Goal: Book appointment/travel/reservation

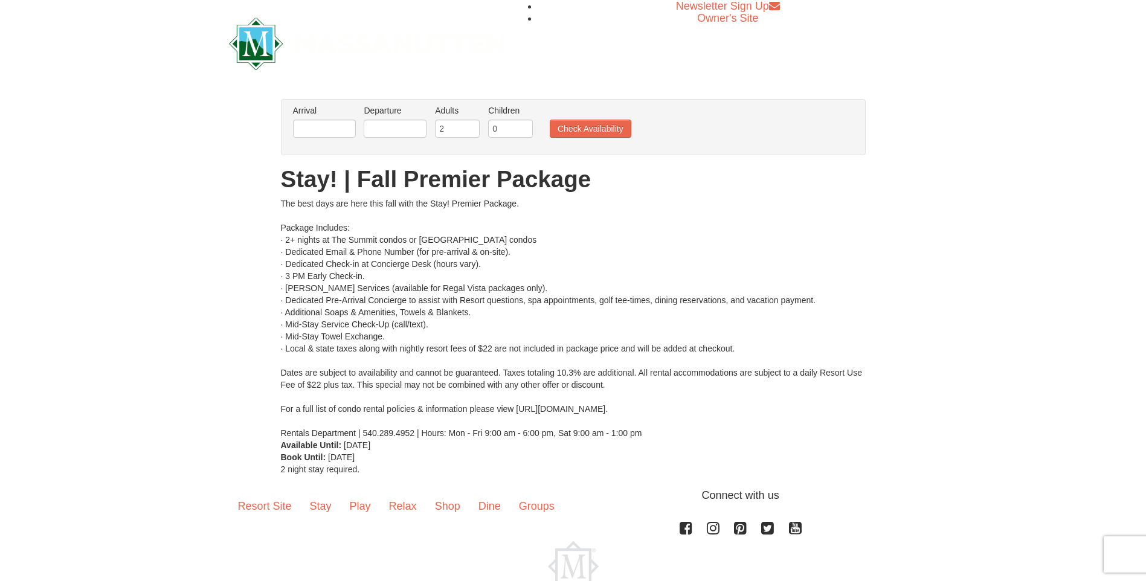
click at [357, 135] on li "Arrival Please format dates MM/DD/YYYY Please format dates MM/DD/YYYY" at bounding box center [324, 124] width 69 height 39
click at [352, 132] on input "text" at bounding box center [324, 129] width 63 height 18
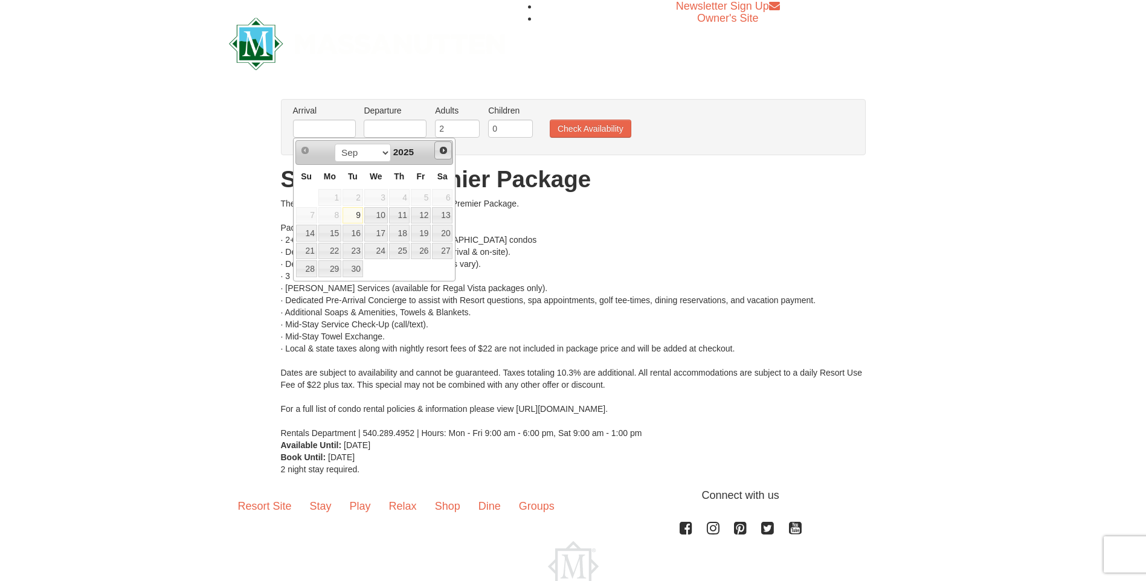
click at [445, 148] on span "Next" at bounding box center [444, 151] width 10 height 10
click at [428, 231] on link "17" at bounding box center [421, 233] width 21 height 17
type input "[DATE]"
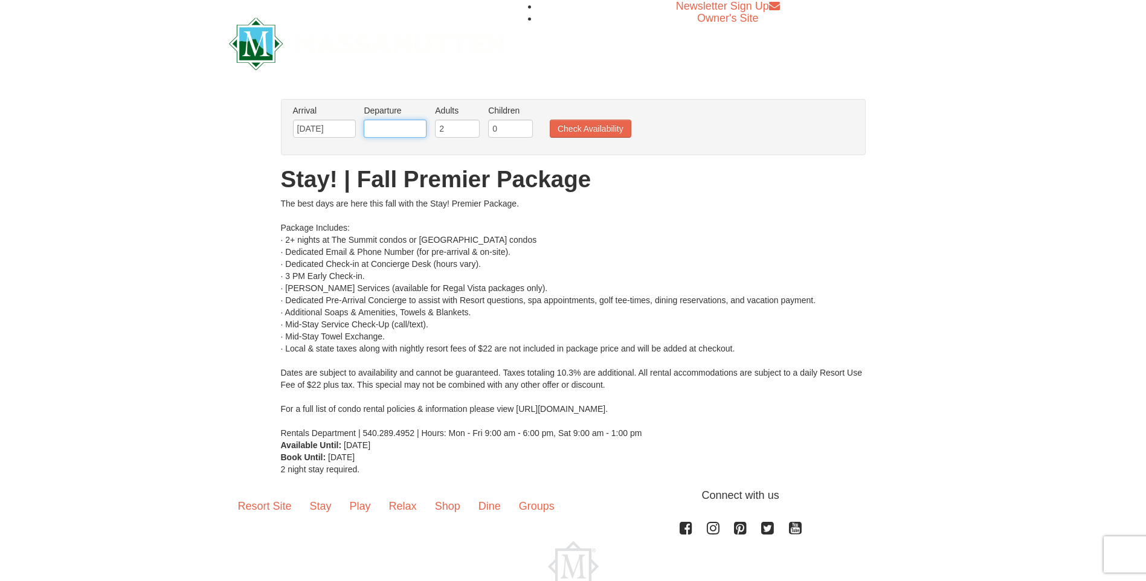
click at [410, 130] on input "text" at bounding box center [395, 129] width 63 height 18
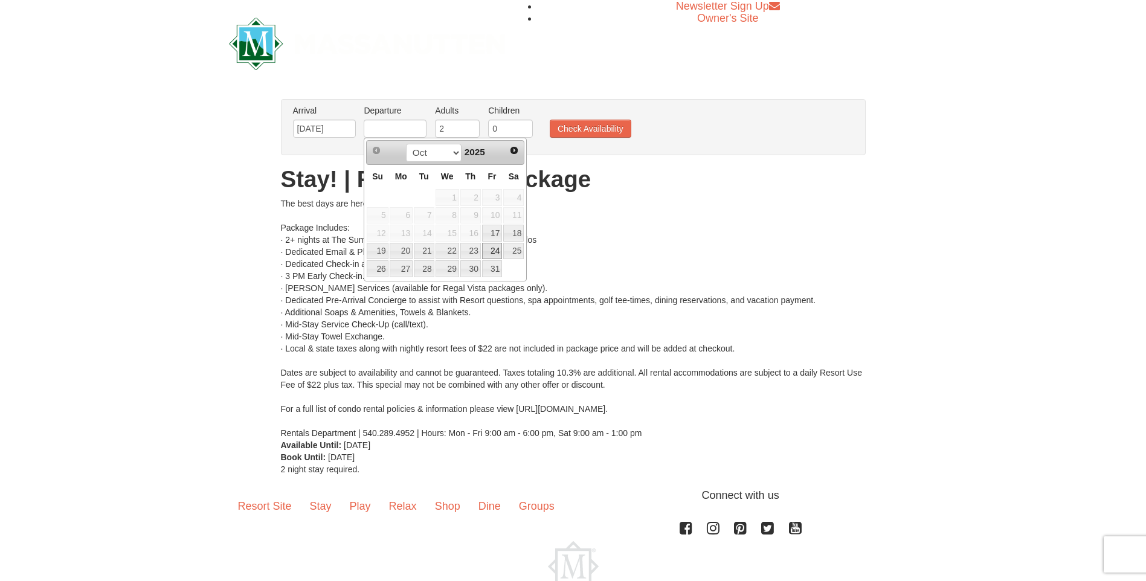
click at [492, 246] on link "24" at bounding box center [492, 251] width 21 height 17
type input "[DATE]"
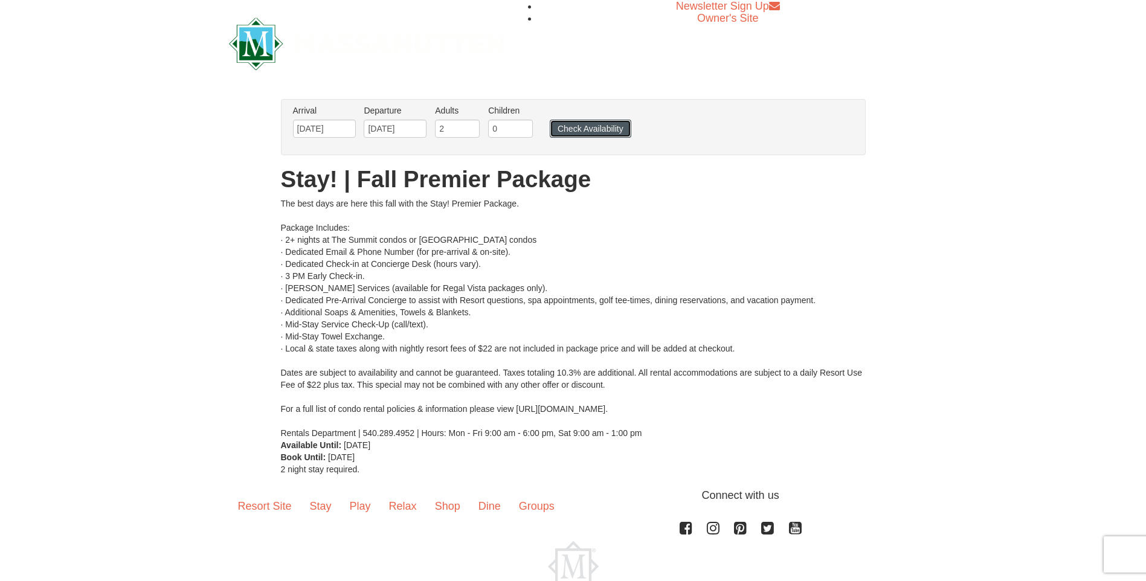
click at [562, 129] on button "Check Availability" at bounding box center [591, 129] width 82 height 18
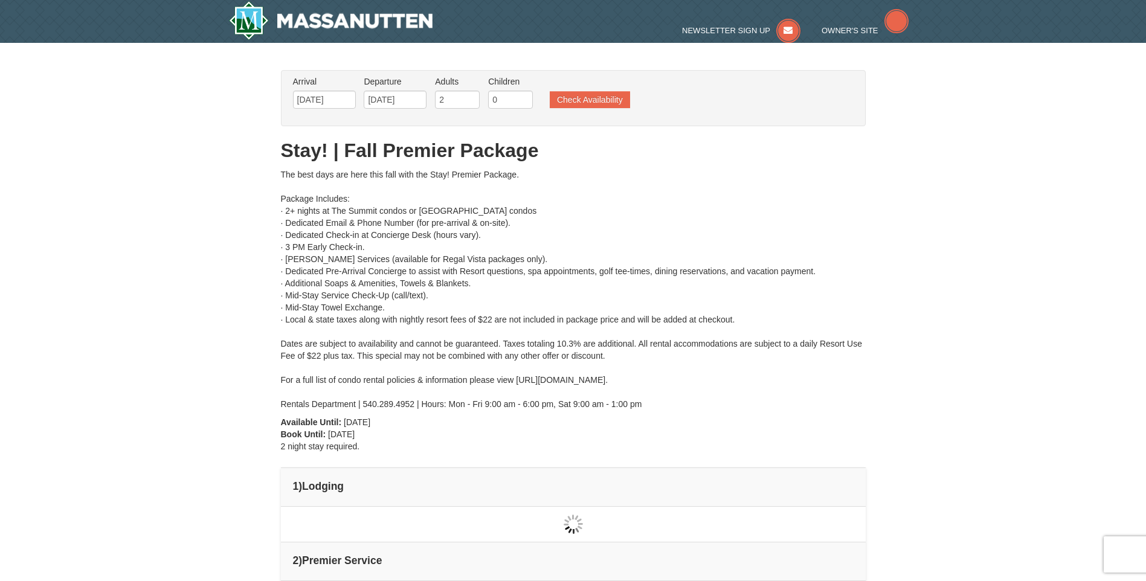
type input "[DATE]"
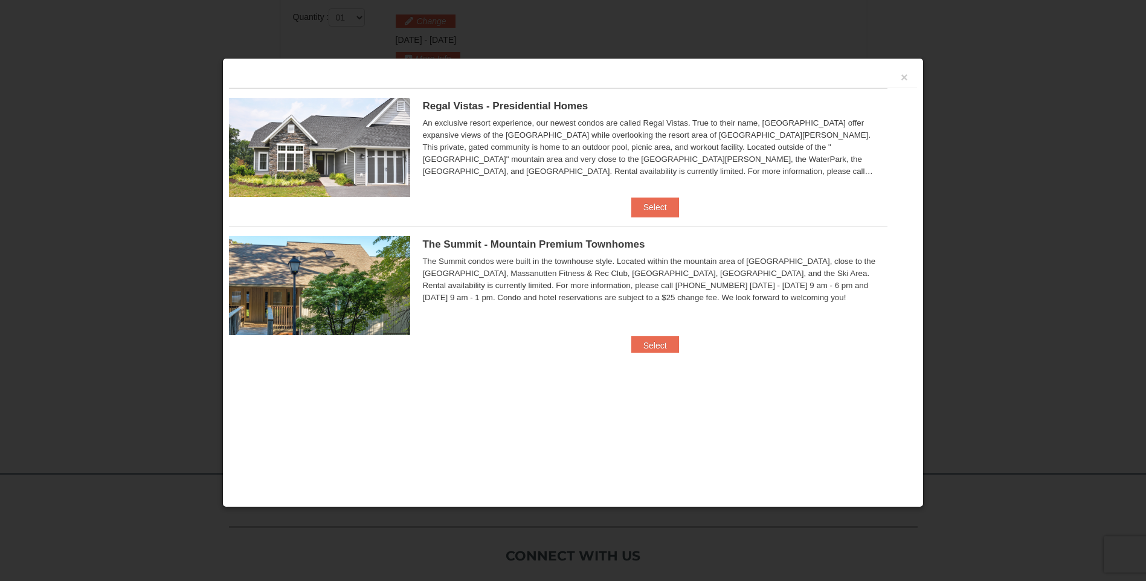
scroll to position [515, 0]
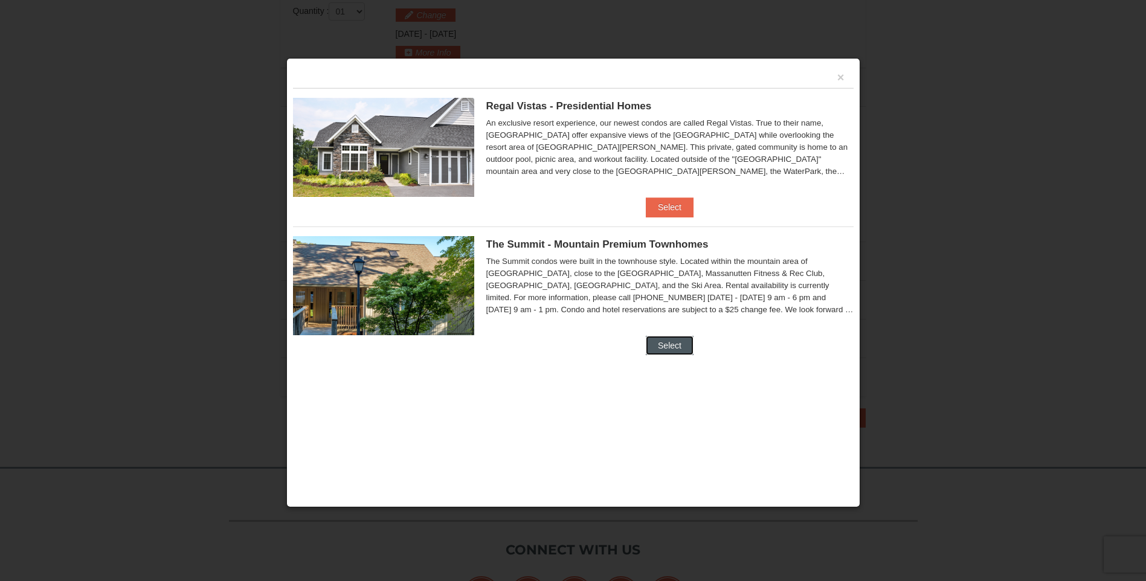
click at [663, 346] on button "Select" at bounding box center [670, 345] width 48 height 19
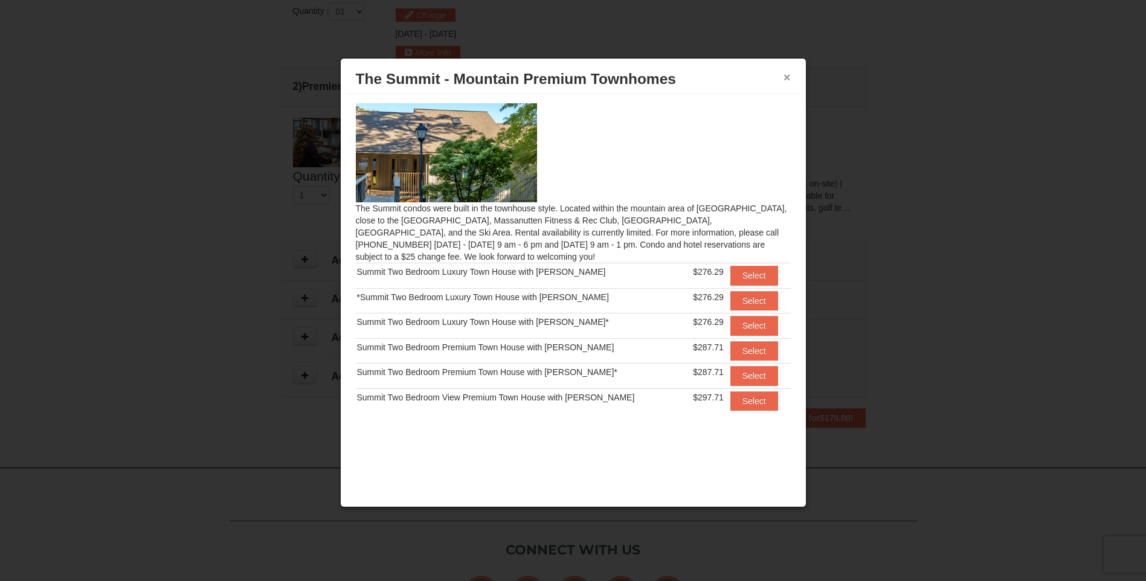
click at [786, 72] on button "×" at bounding box center [787, 77] width 7 height 12
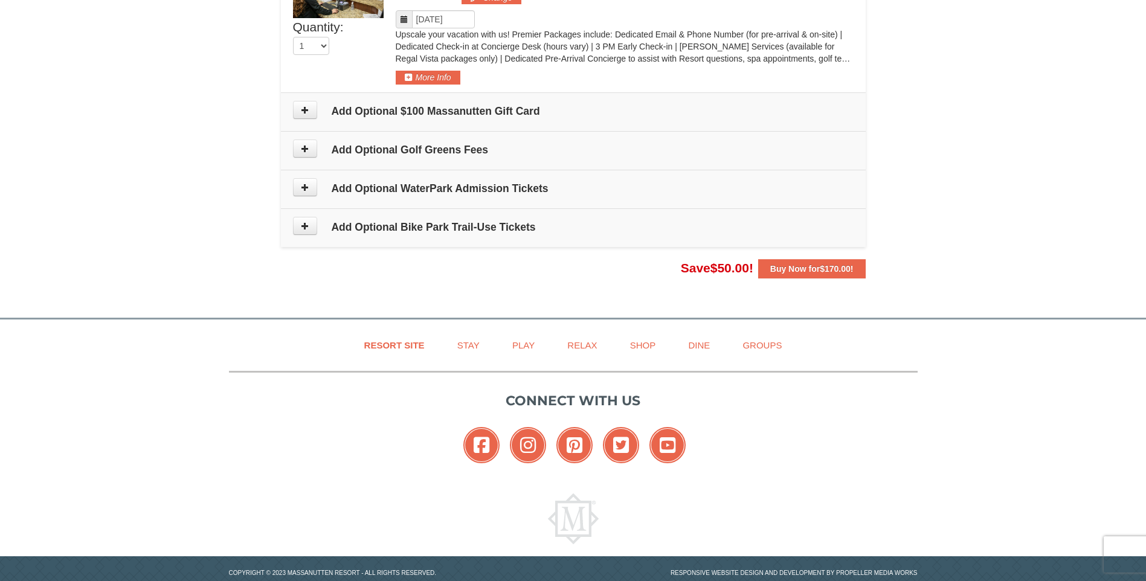
scroll to position [690, 0]
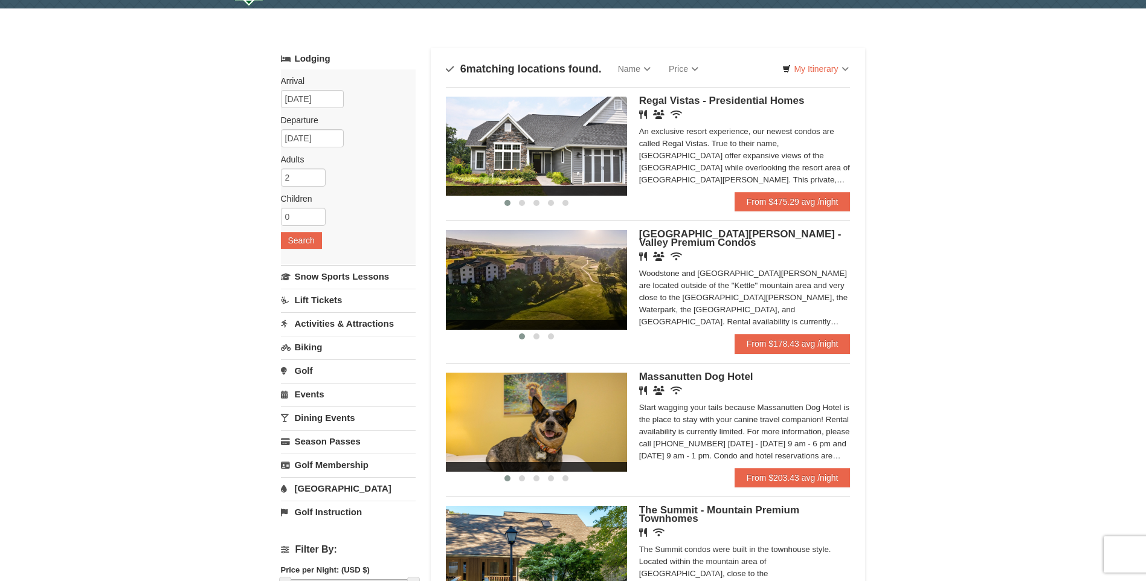
scroll to position [121, 0]
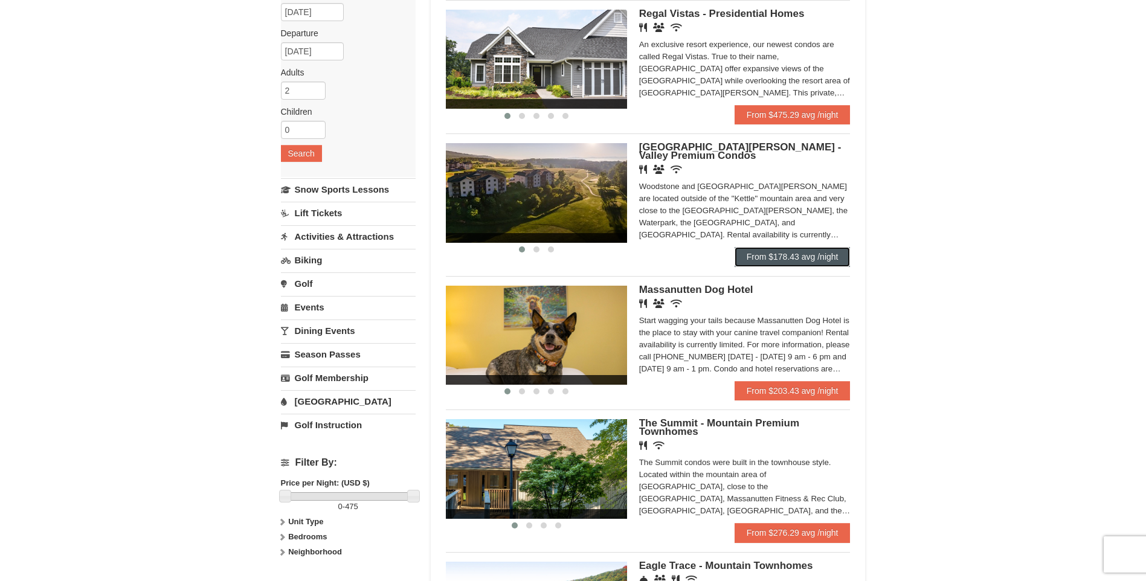
click at [787, 255] on link "From $178.43 avg /night" at bounding box center [793, 256] width 116 height 19
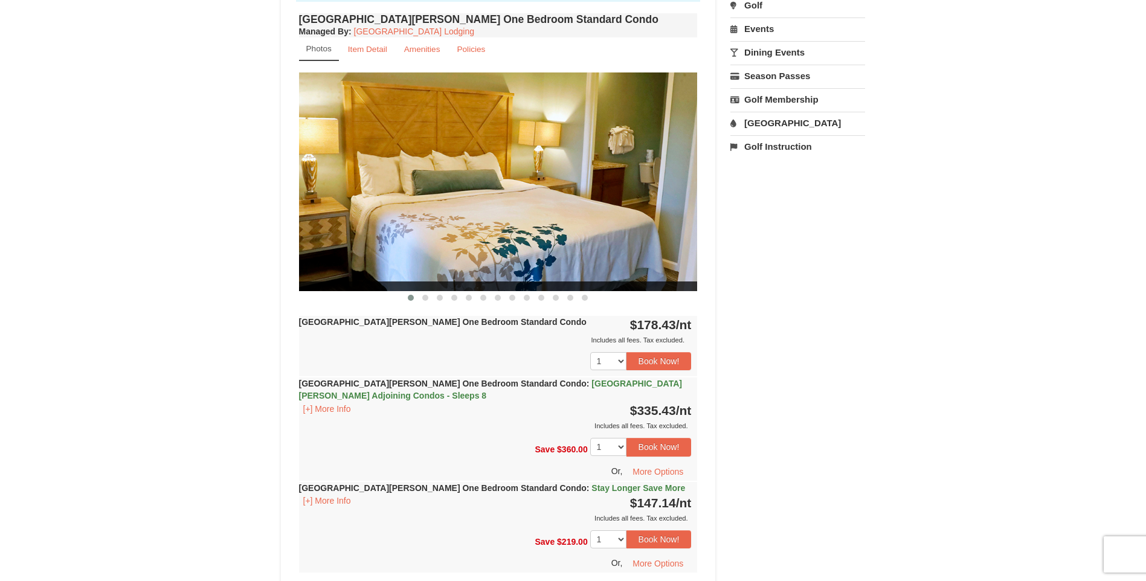
scroll to position [423, 0]
click at [420, 300] on button at bounding box center [425, 297] width 14 height 12
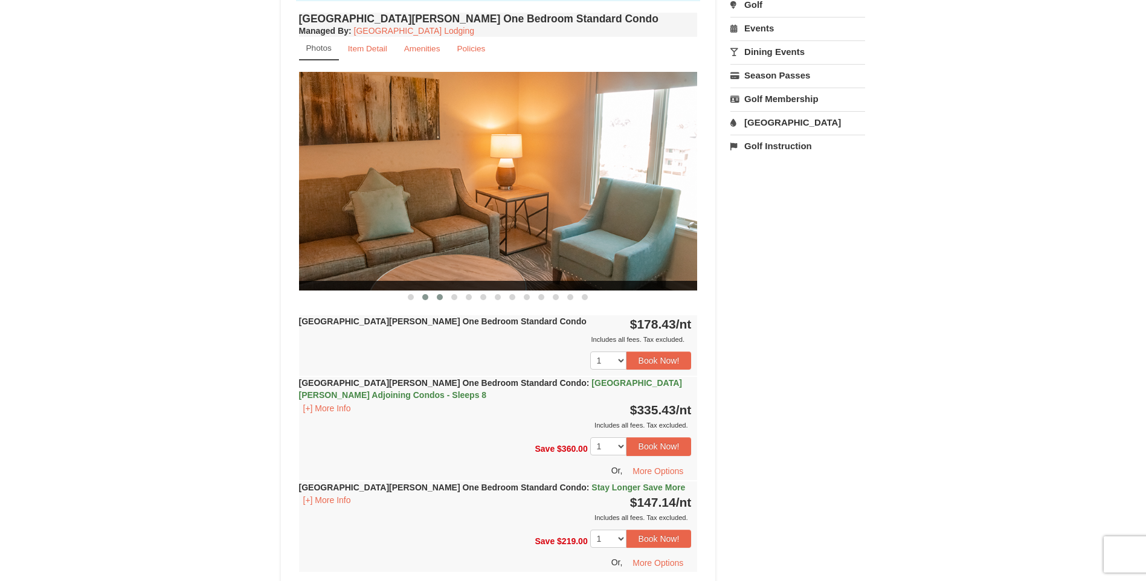
click at [434, 297] on button at bounding box center [440, 297] width 14 height 12
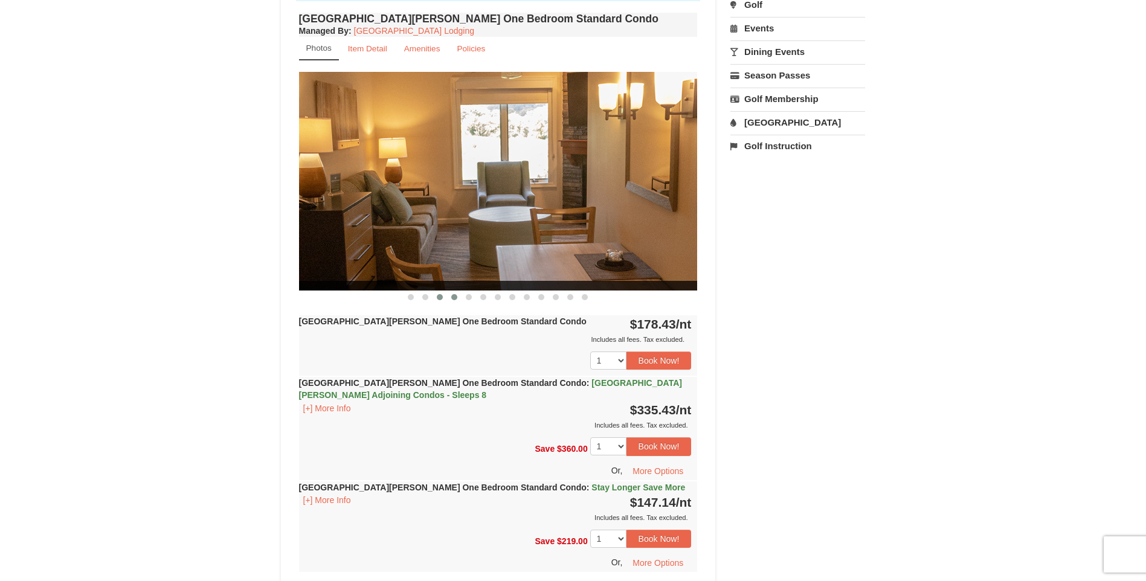
click at [451, 297] on button at bounding box center [454, 297] width 14 height 12
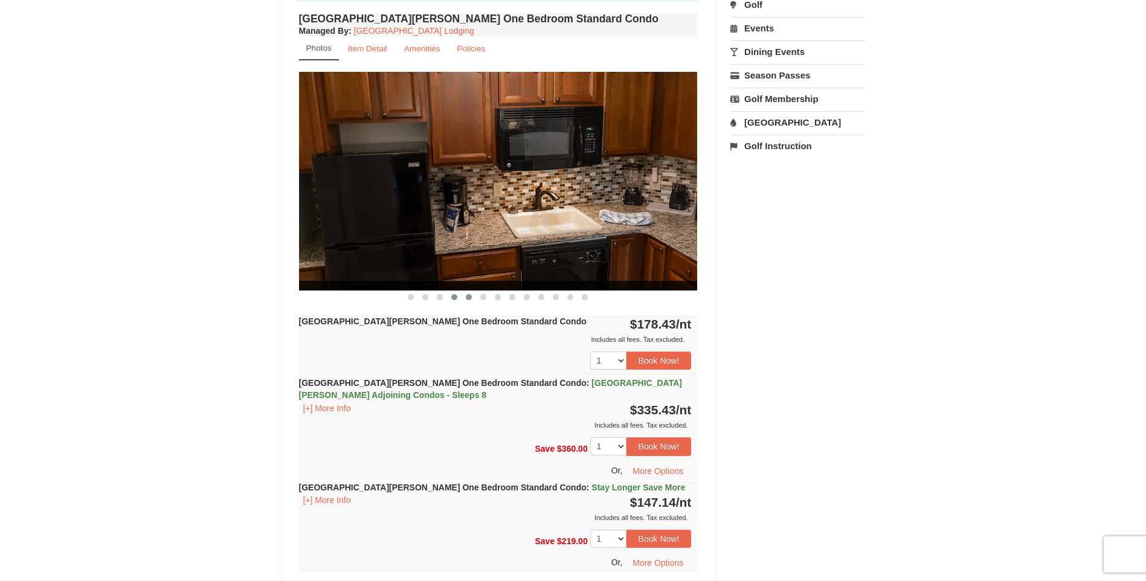
click at [462, 298] on button at bounding box center [469, 297] width 14 height 12
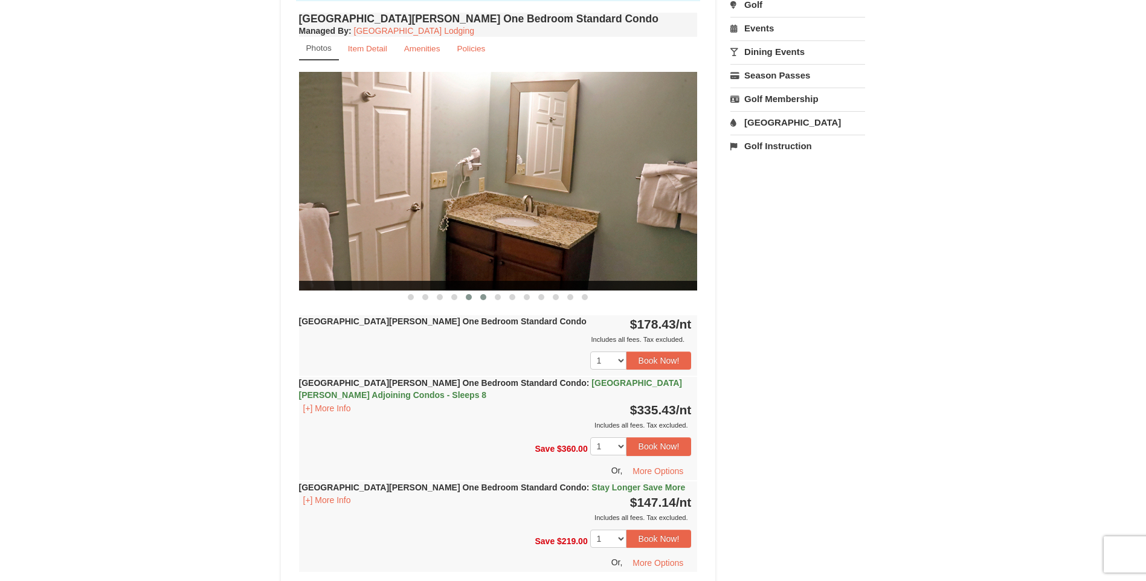
click at [488, 300] on button at bounding box center [483, 297] width 14 height 12
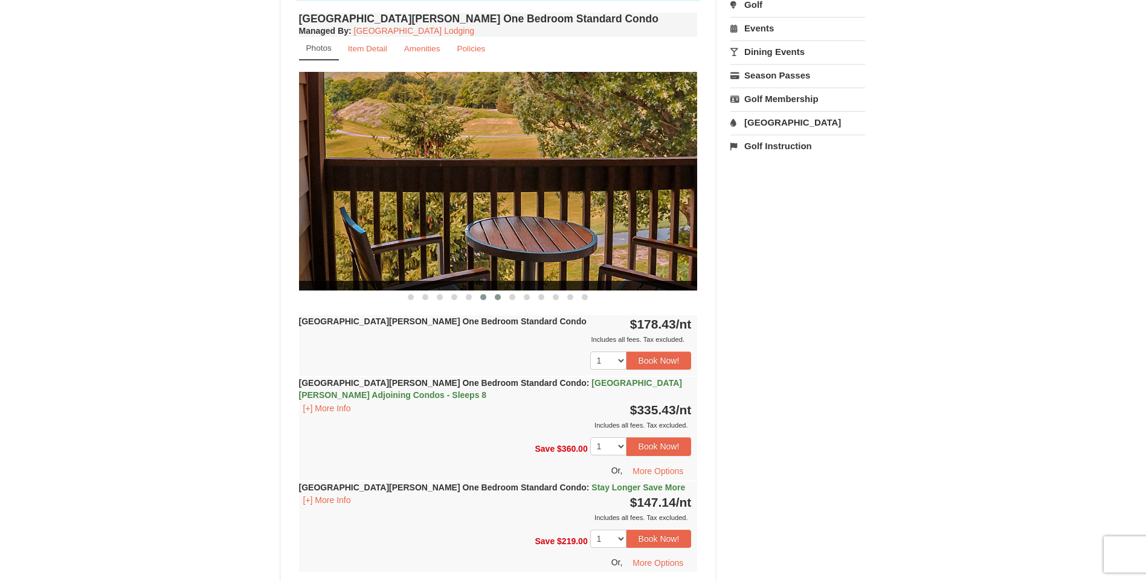
click at [493, 295] on button at bounding box center [498, 297] width 14 height 12
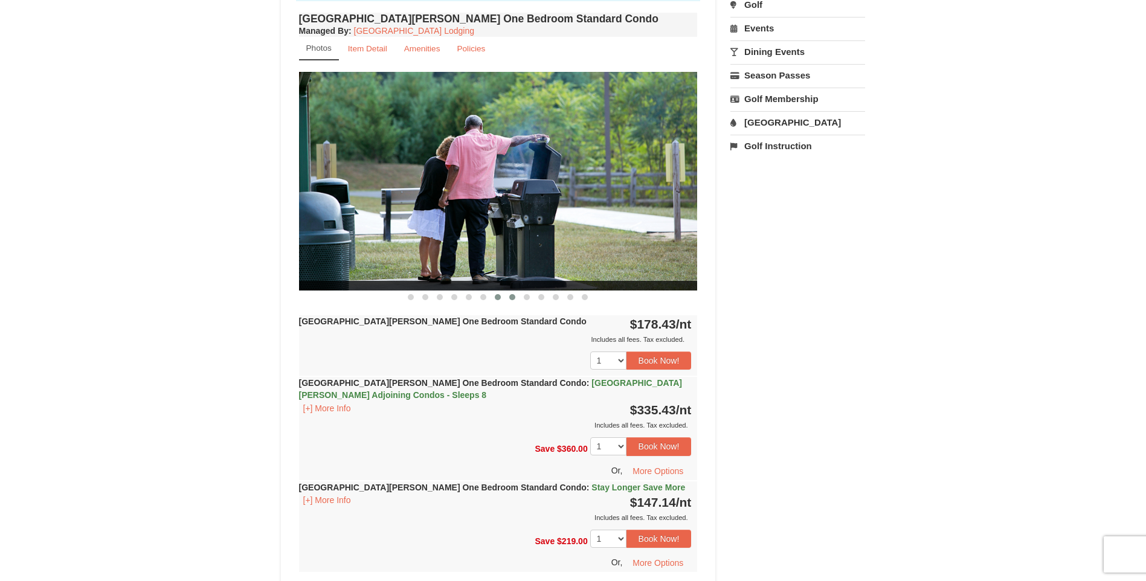
click at [512, 298] on span at bounding box center [512, 297] width 6 height 6
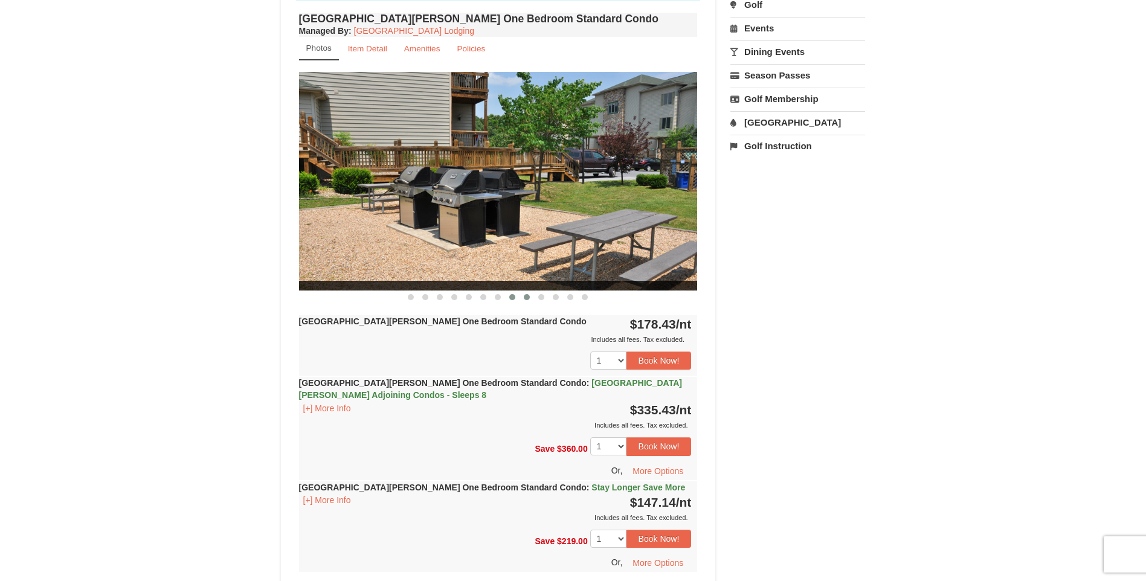
click at [524, 295] on span at bounding box center [527, 297] width 6 height 6
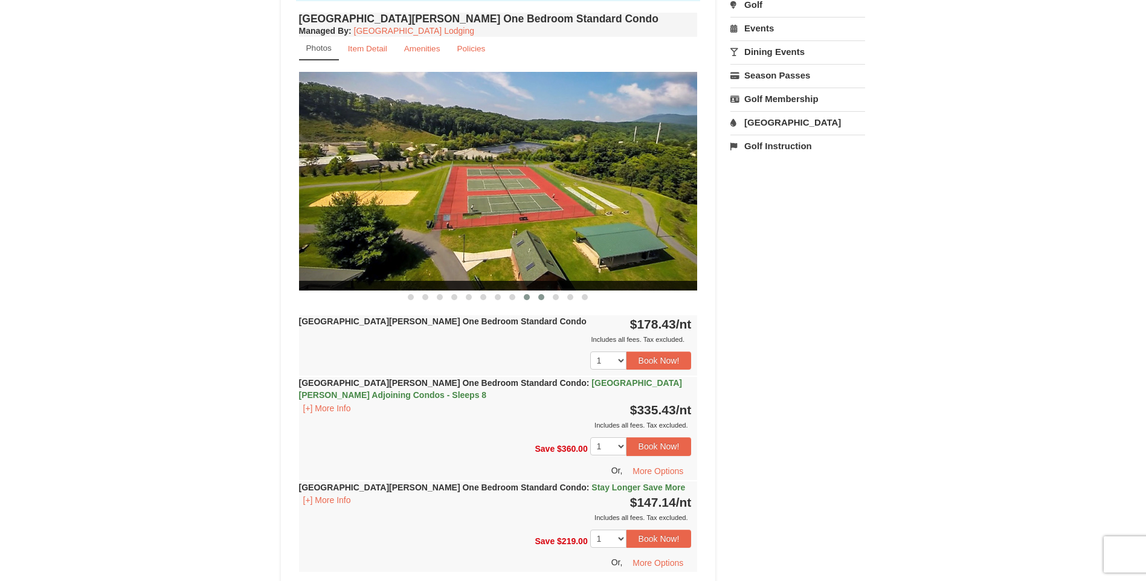
click at [540, 297] on span at bounding box center [541, 297] width 6 height 6
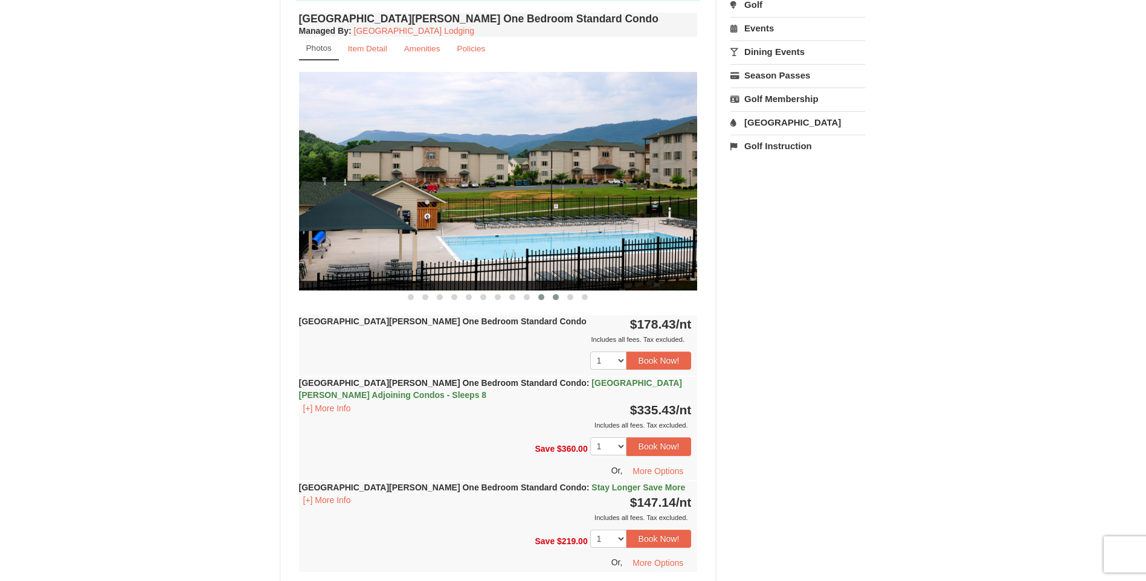
click at [554, 297] on span at bounding box center [556, 297] width 6 height 6
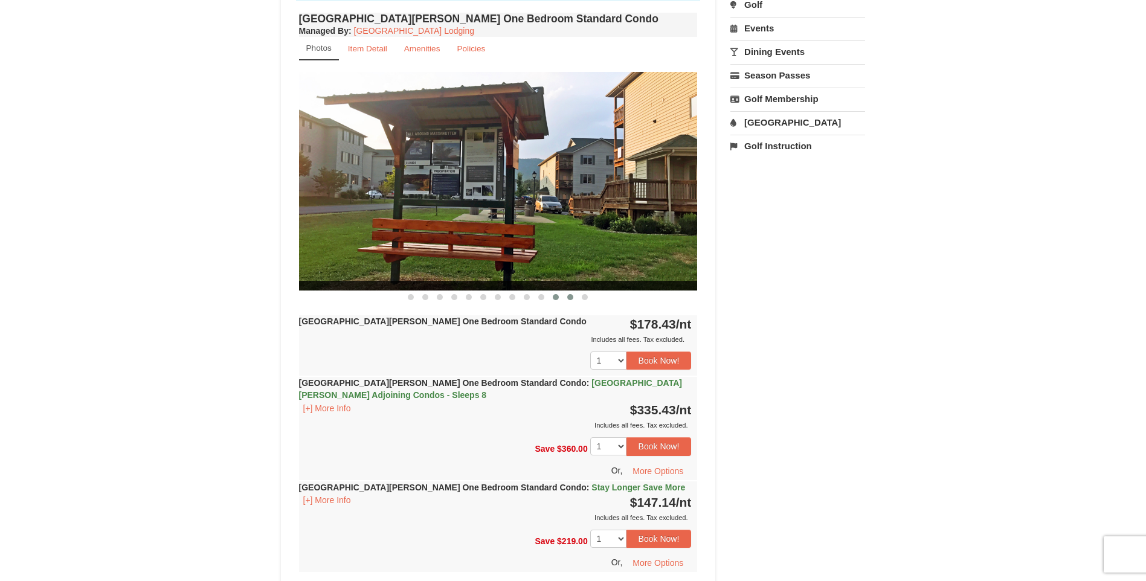
click at [567, 297] on span at bounding box center [570, 297] width 6 height 6
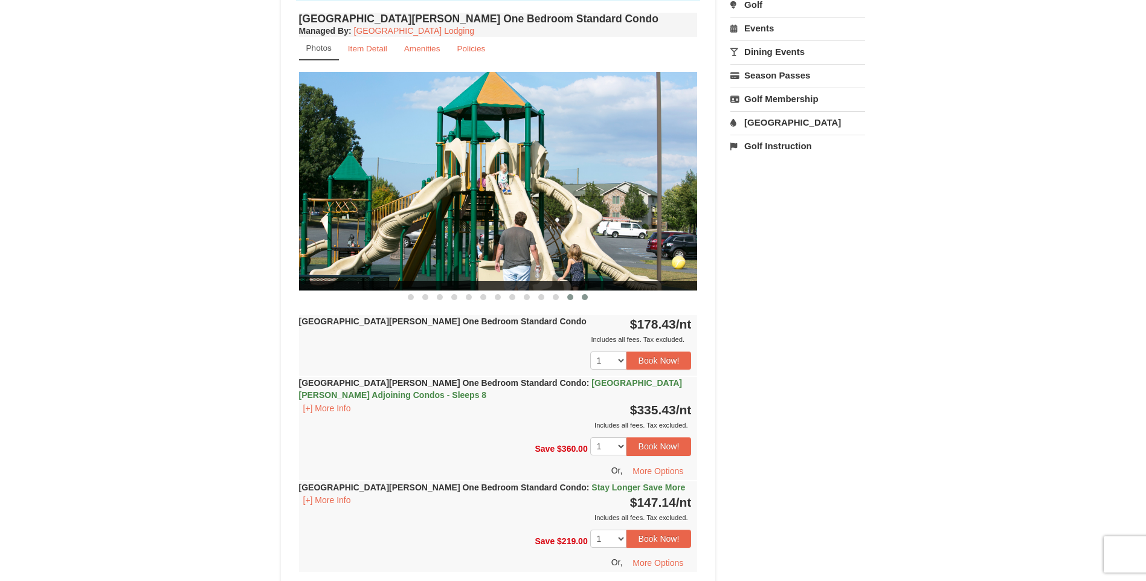
click at [582, 297] on span at bounding box center [585, 297] width 6 height 6
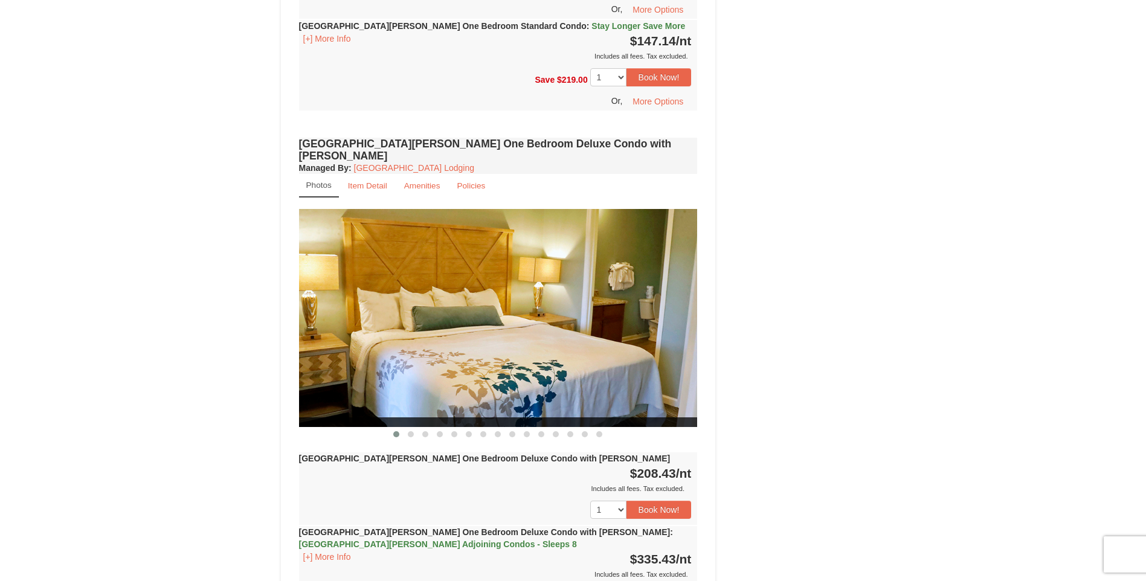
scroll to position [906, 0]
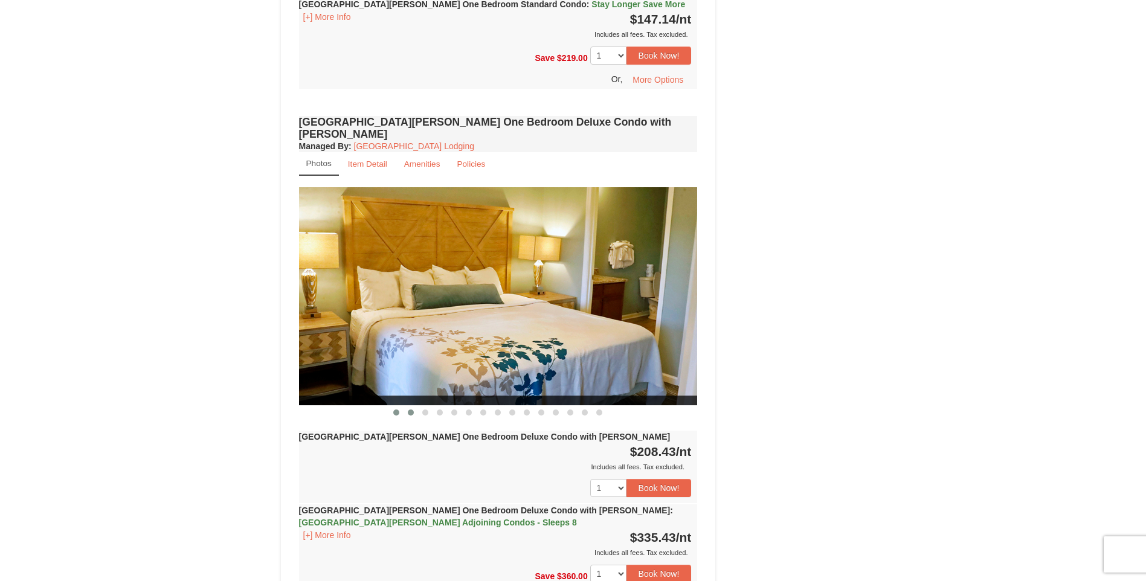
click at [412, 410] on span at bounding box center [411, 413] width 6 height 6
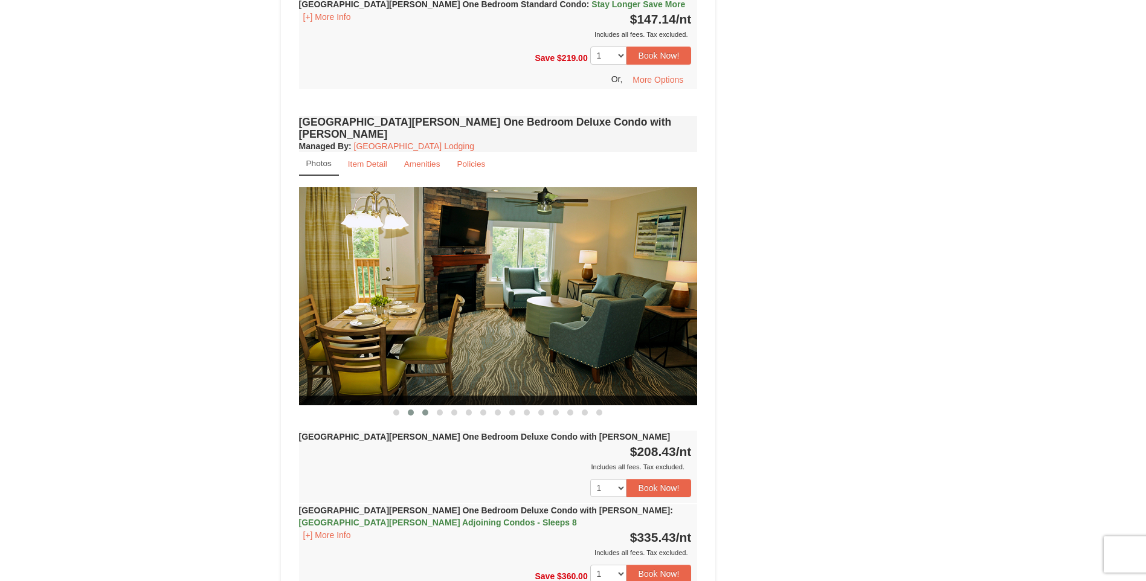
click at [421, 407] on button at bounding box center [425, 413] width 14 height 12
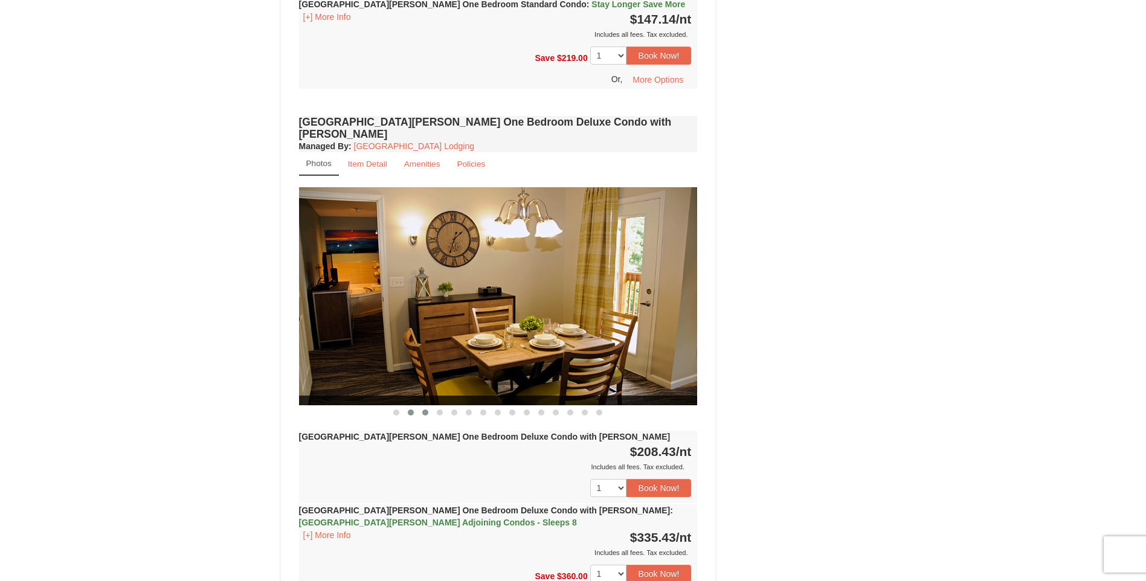
click at [412, 410] on span at bounding box center [411, 413] width 6 height 6
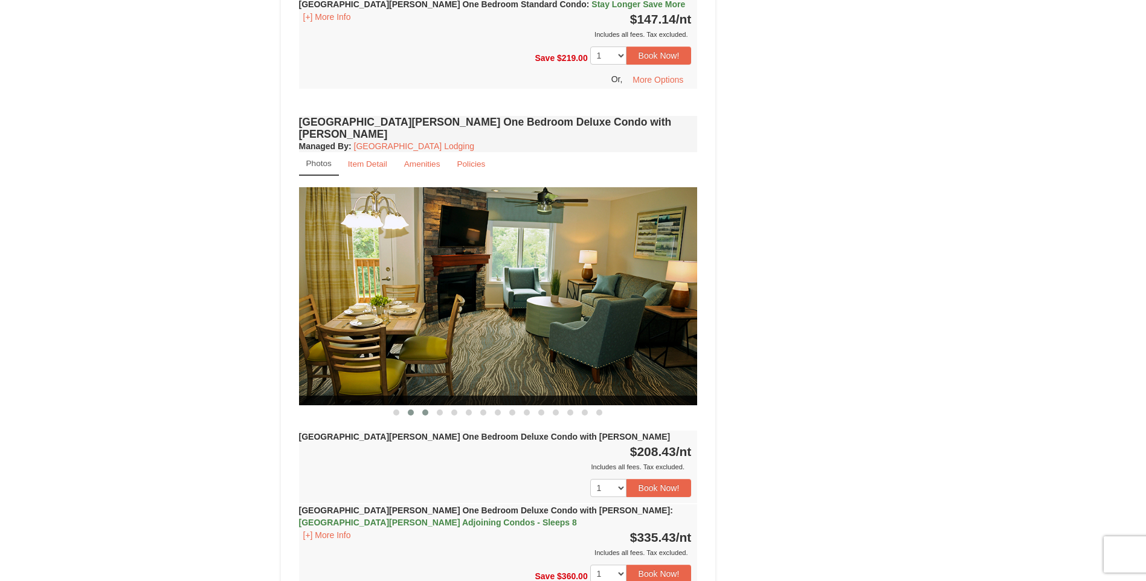
click at [422, 410] on span at bounding box center [425, 413] width 6 height 6
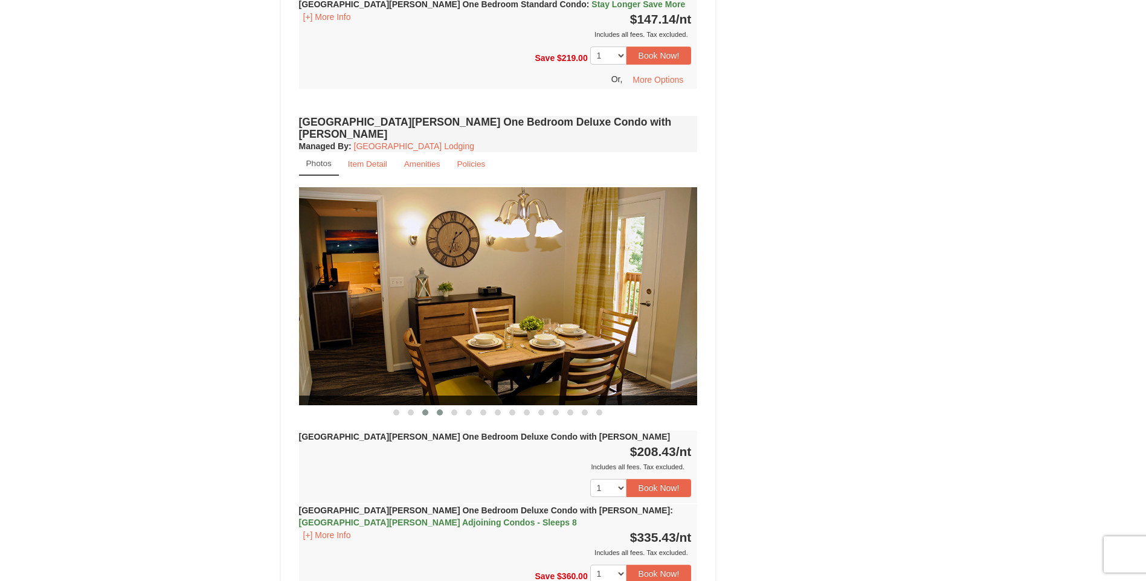
click at [445, 407] on button at bounding box center [440, 413] width 14 height 12
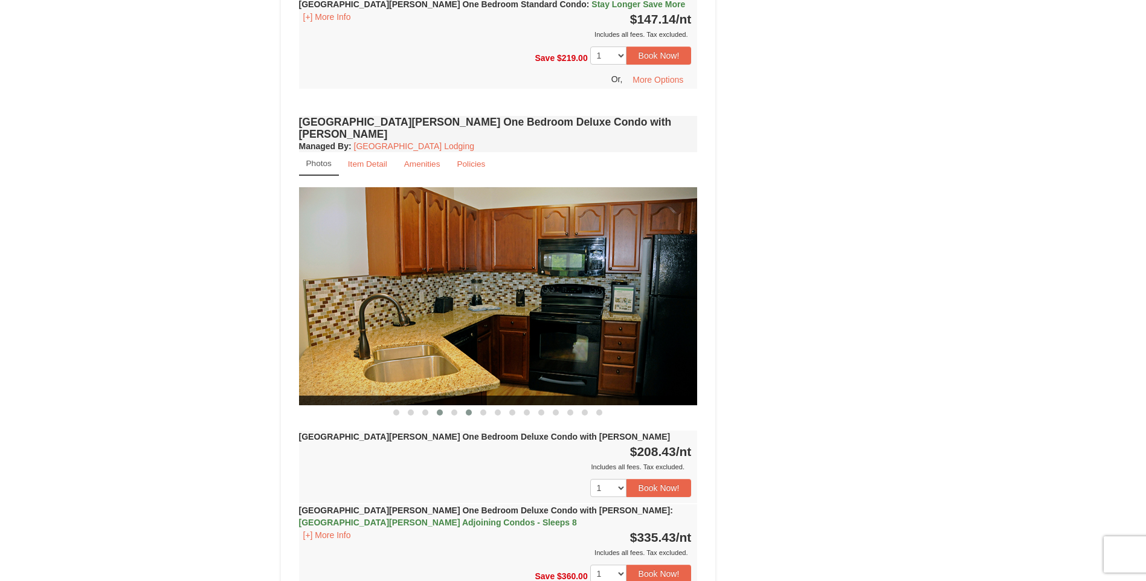
click at [466, 410] on span at bounding box center [469, 413] width 6 height 6
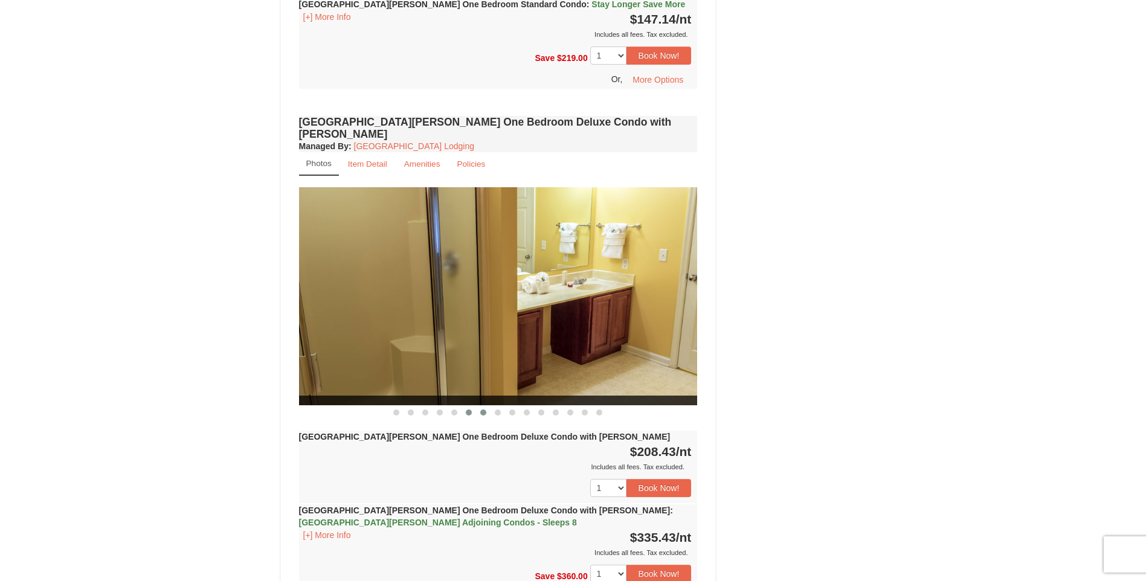
click at [484, 410] on span at bounding box center [483, 413] width 6 height 6
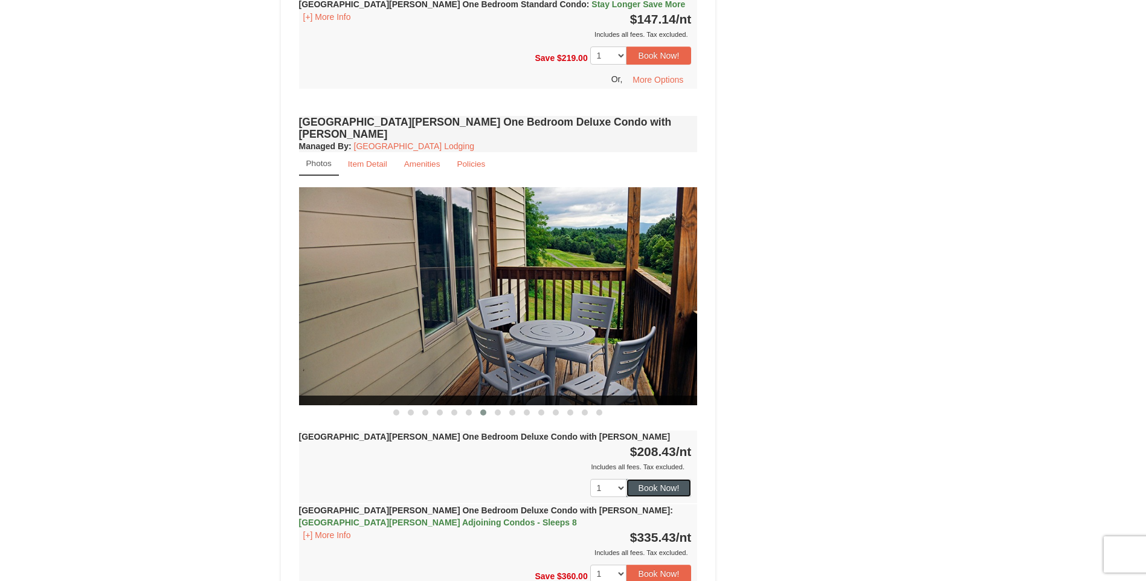
click at [681, 479] on button "Book Now!" at bounding box center [658, 488] width 65 height 18
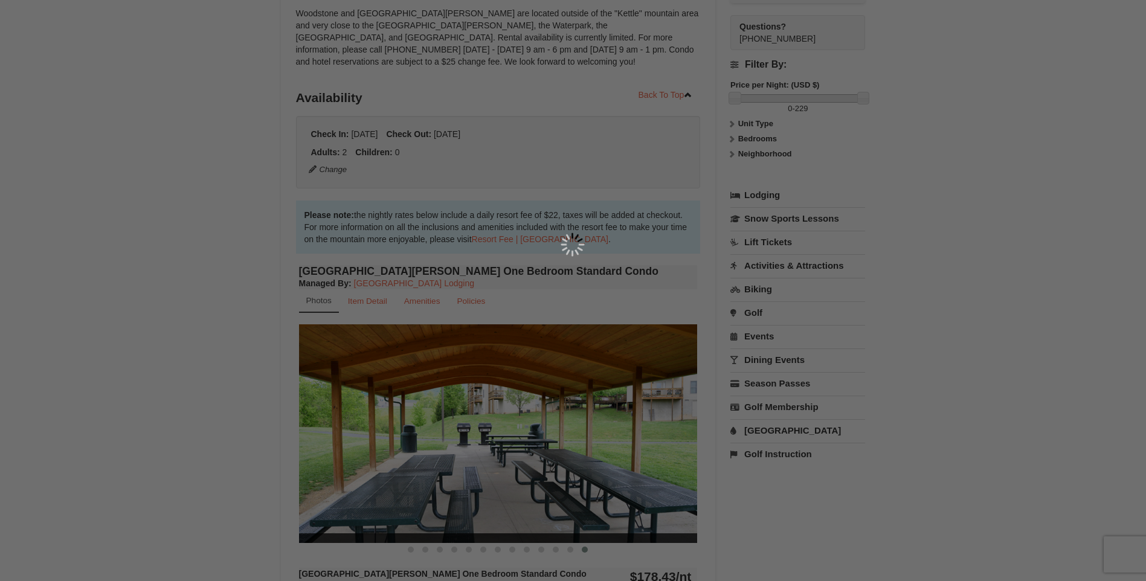
scroll to position [118, 0]
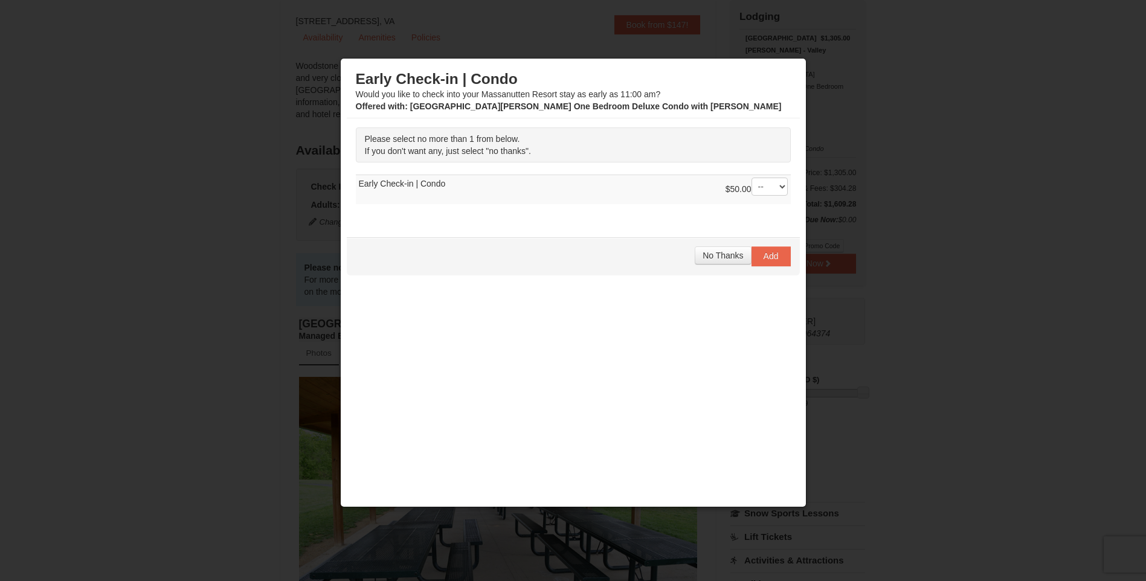
click at [789, 184] on td "$50.00 -- 01 Early Check-in | Condo" at bounding box center [573, 190] width 435 height 30
click at [776, 185] on select "-- 01" at bounding box center [769, 187] width 36 height 18
click at [782, 185] on select "-- 01" at bounding box center [769, 187] width 36 height 18
click at [733, 254] on span "No Thanks" at bounding box center [723, 256] width 40 height 10
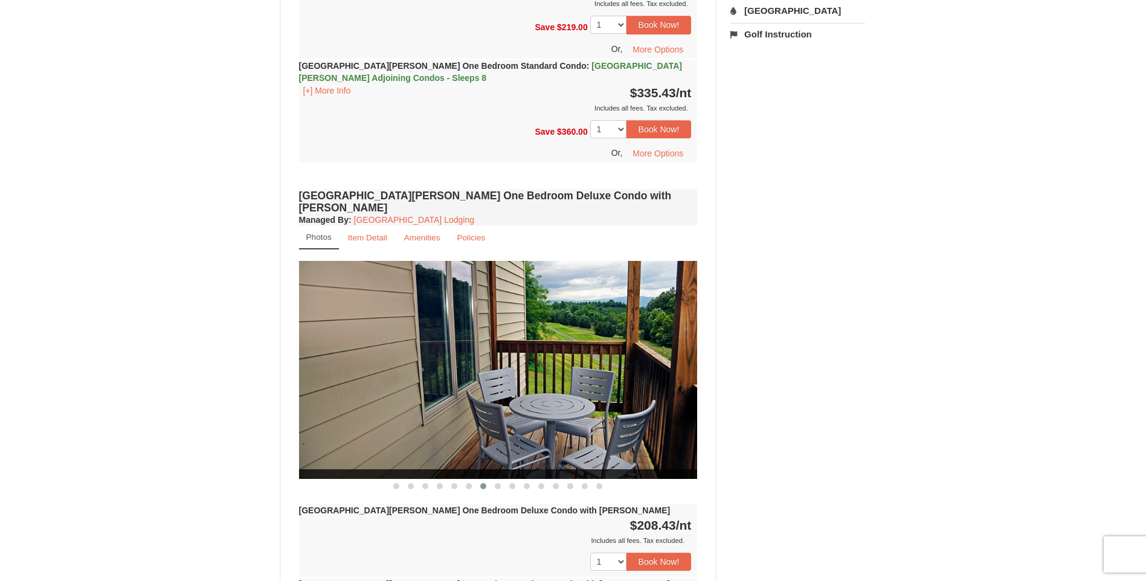
scroll to position [846, 0]
